Goal: Find specific page/section

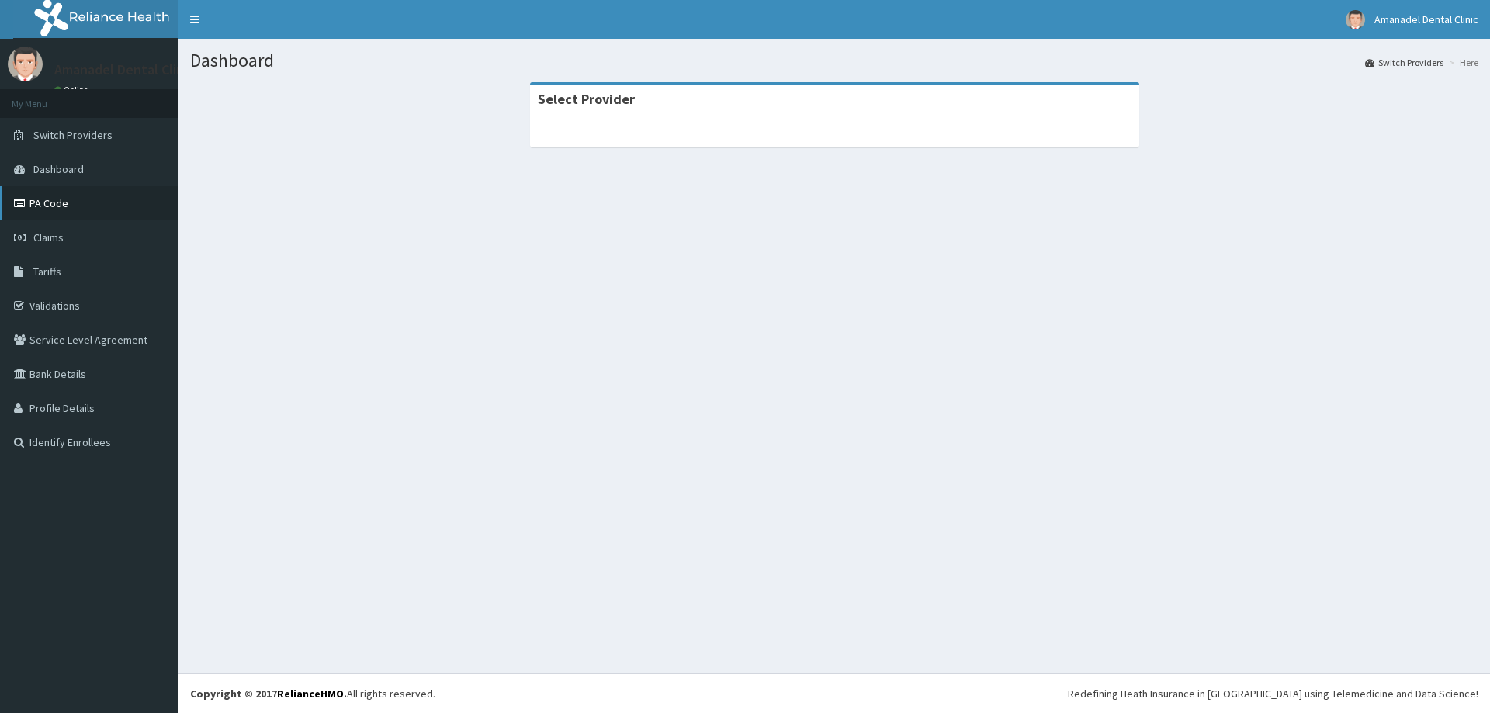
click at [62, 206] on link "PA Code" at bounding box center [89, 203] width 178 height 34
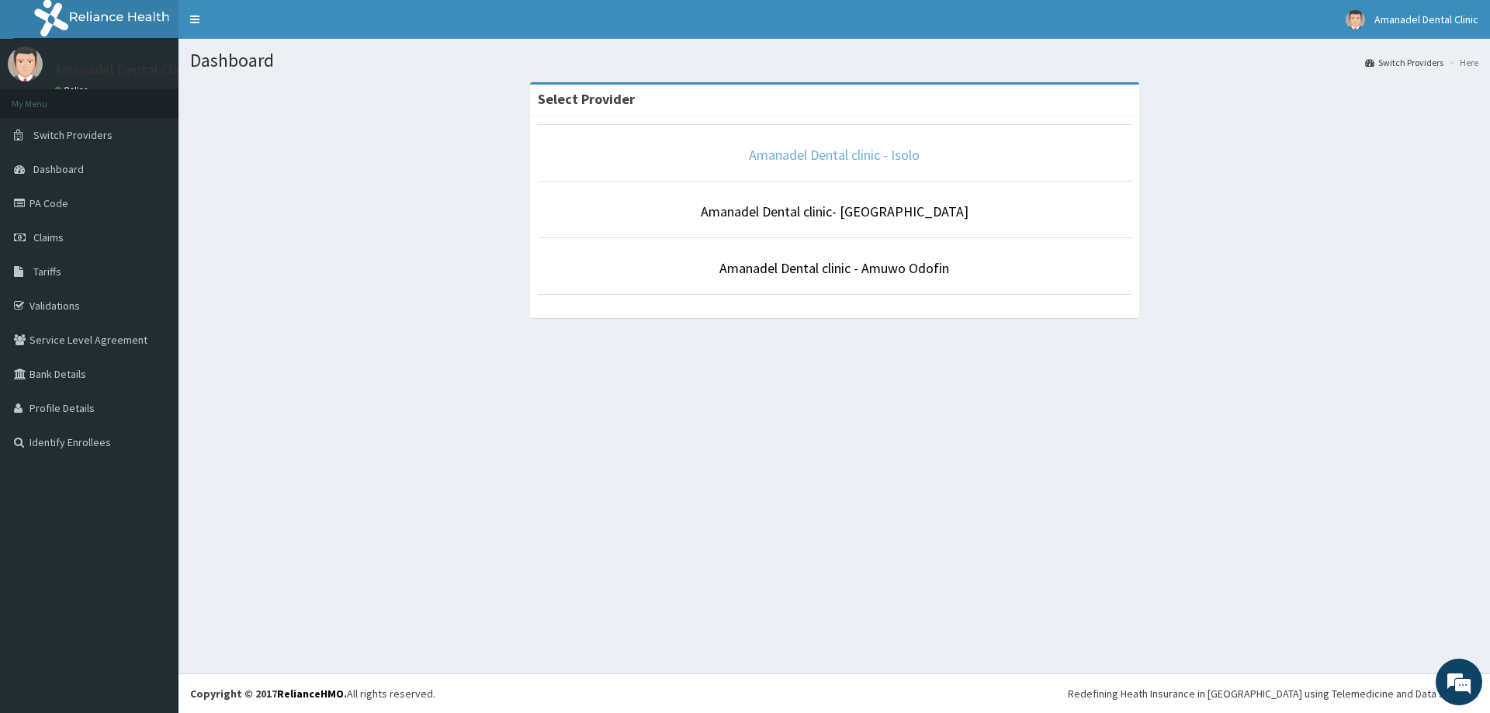
click at [877, 158] on link "Amanadel Dental clinic - Isolo" at bounding box center [834, 155] width 171 height 18
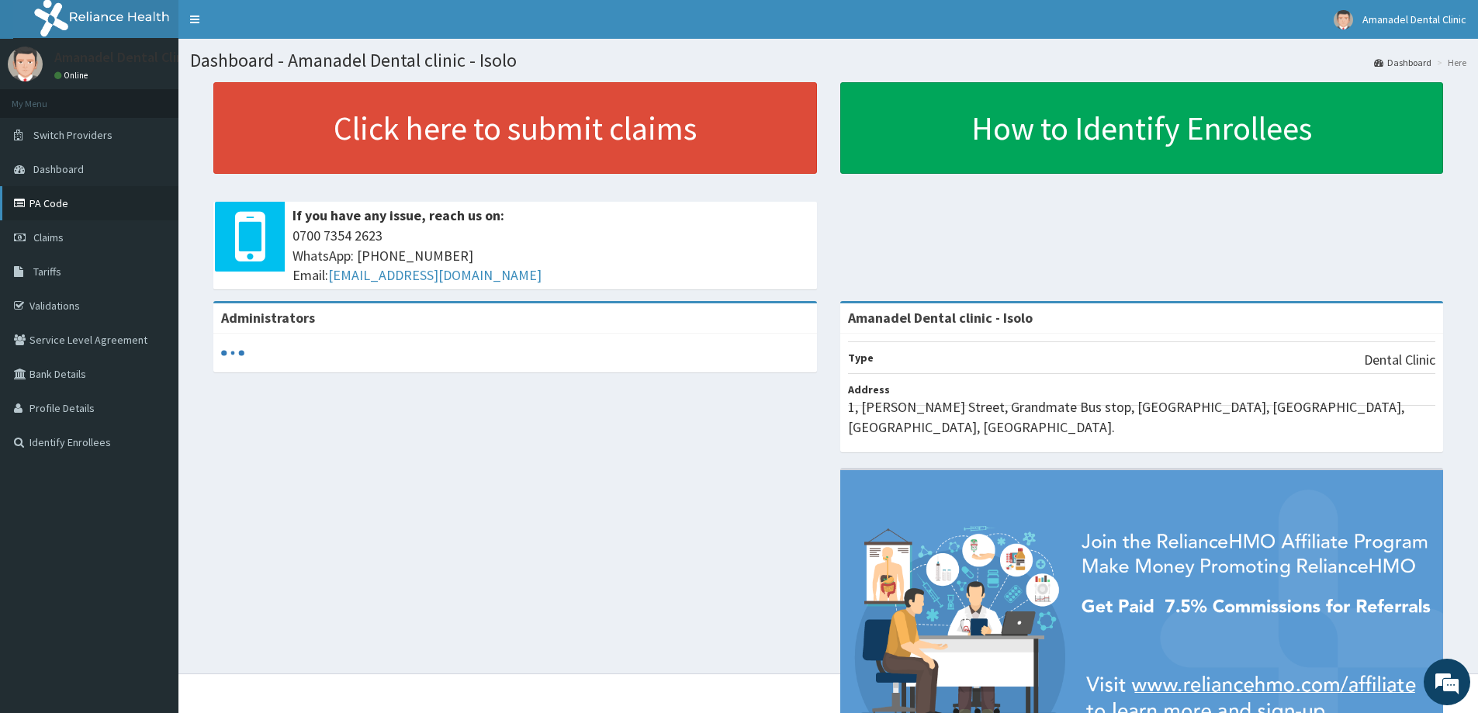
click at [56, 206] on link "PA Code" at bounding box center [89, 203] width 178 height 34
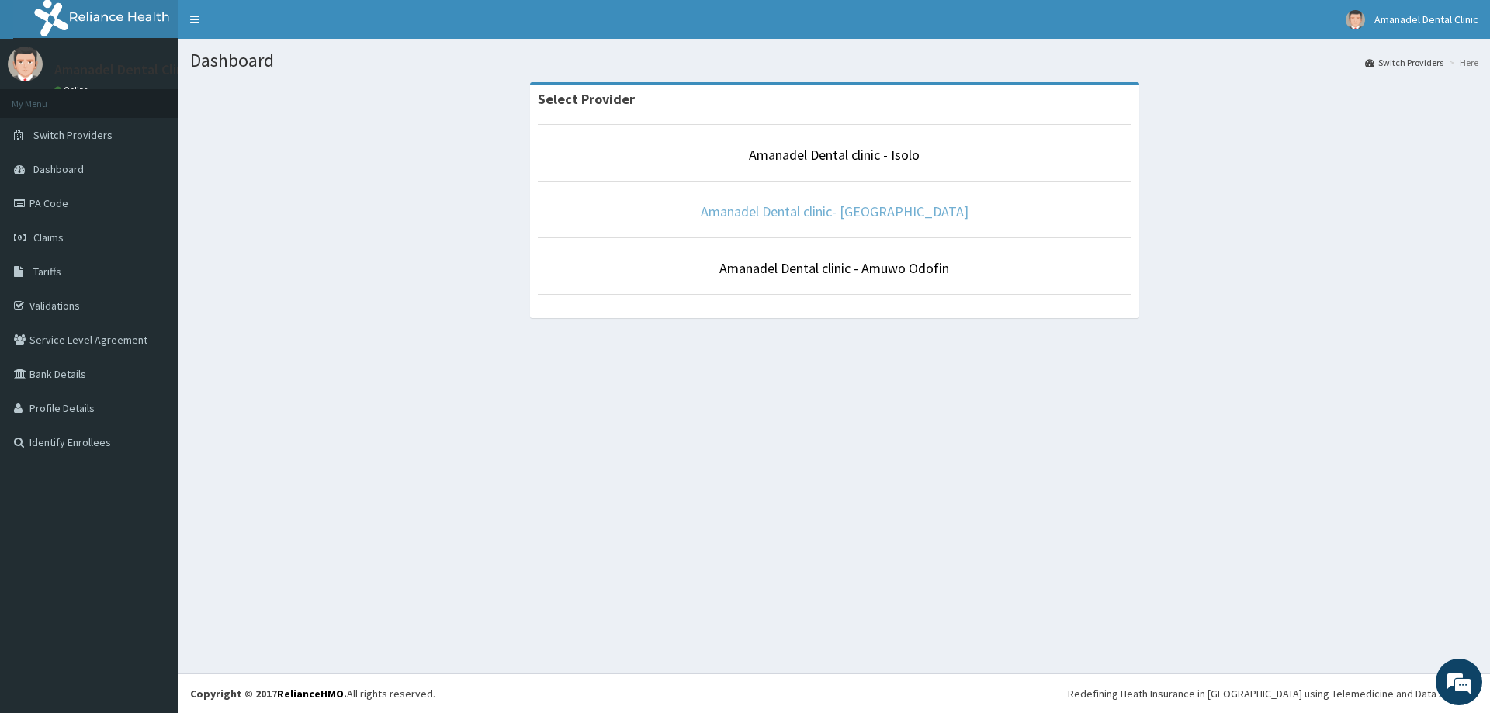
click at [850, 216] on link "Amanadel Dental clinic- [GEOGRAPHIC_DATA]" at bounding box center [835, 212] width 268 height 18
